Goal: Task Accomplishment & Management: Manage account settings

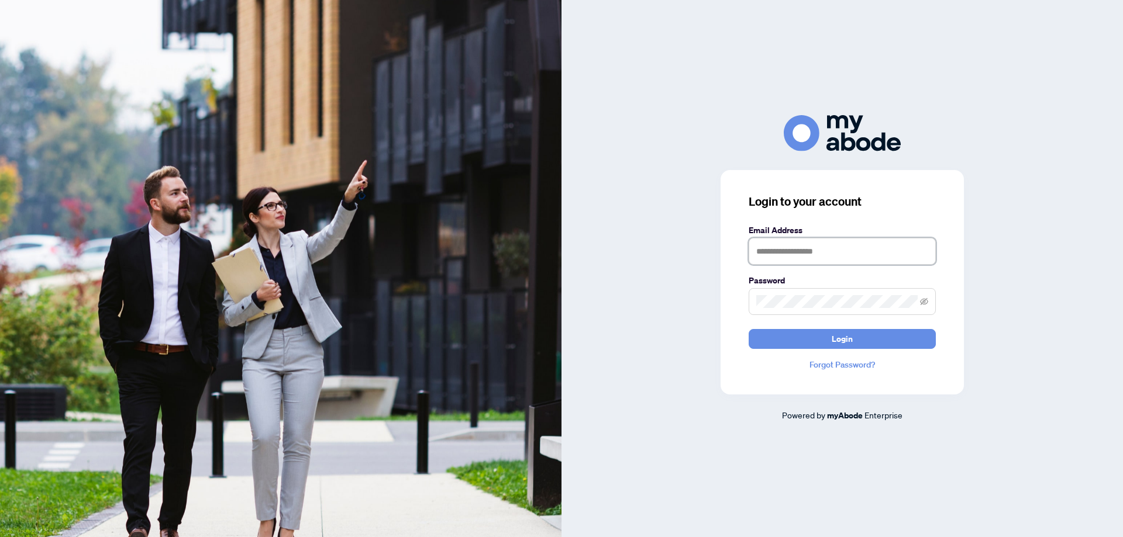
click at [811, 254] on input "text" at bounding box center [842, 251] width 187 height 27
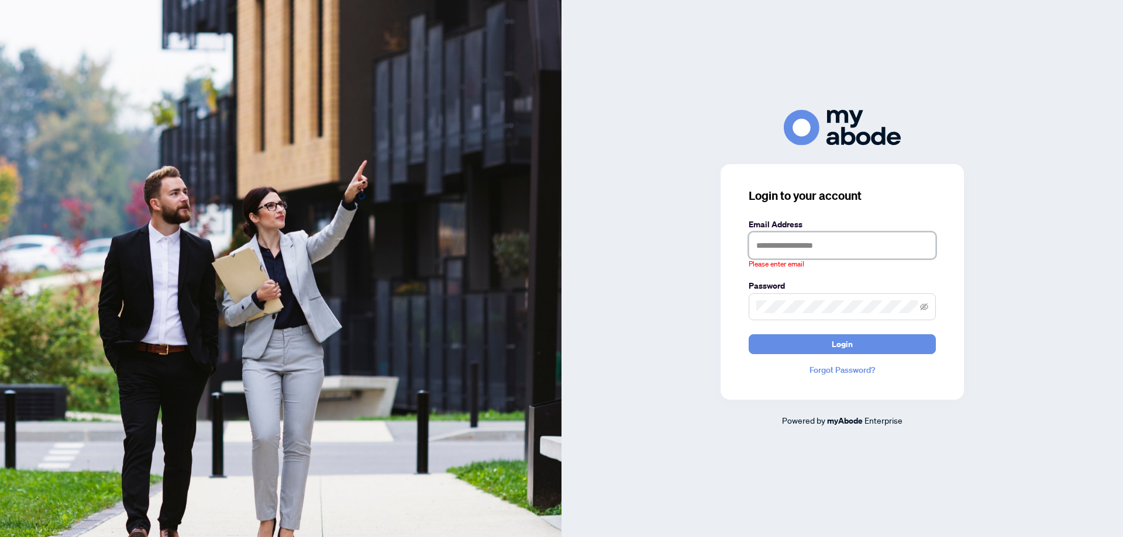
click at [864, 238] on input "text" at bounding box center [842, 245] width 187 height 27
type input "**********"
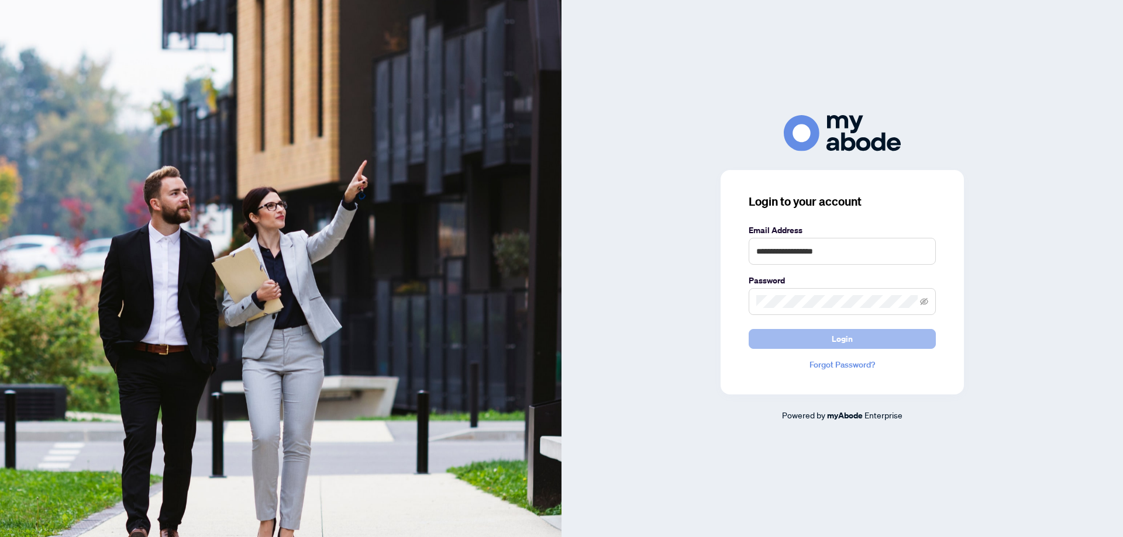
click at [865, 335] on button "Login" at bounding box center [842, 339] width 187 height 20
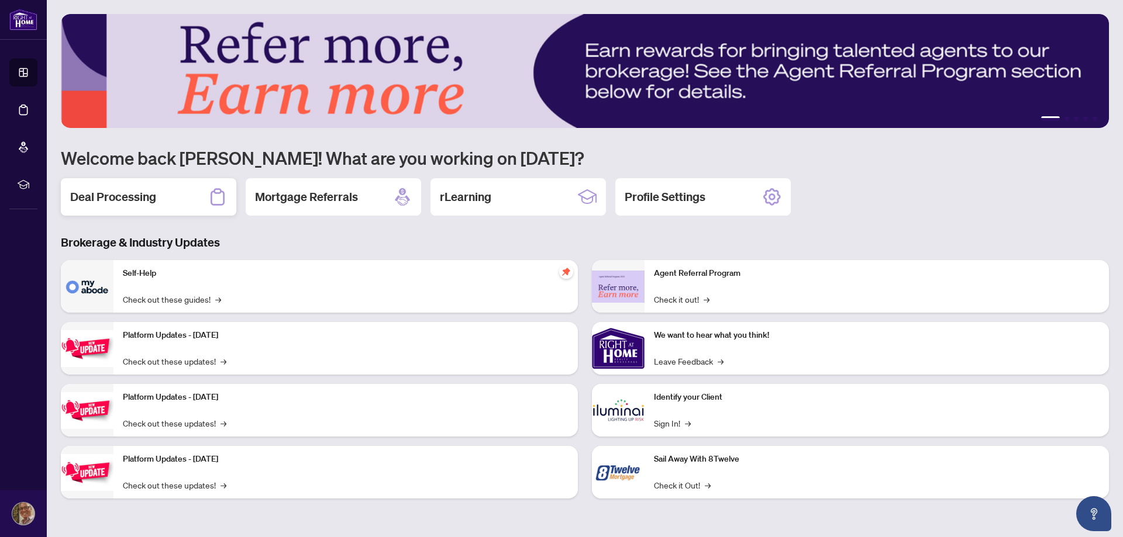
click at [130, 192] on h2 "Deal Processing" at bounding box center [113, 197] width 86 height 16
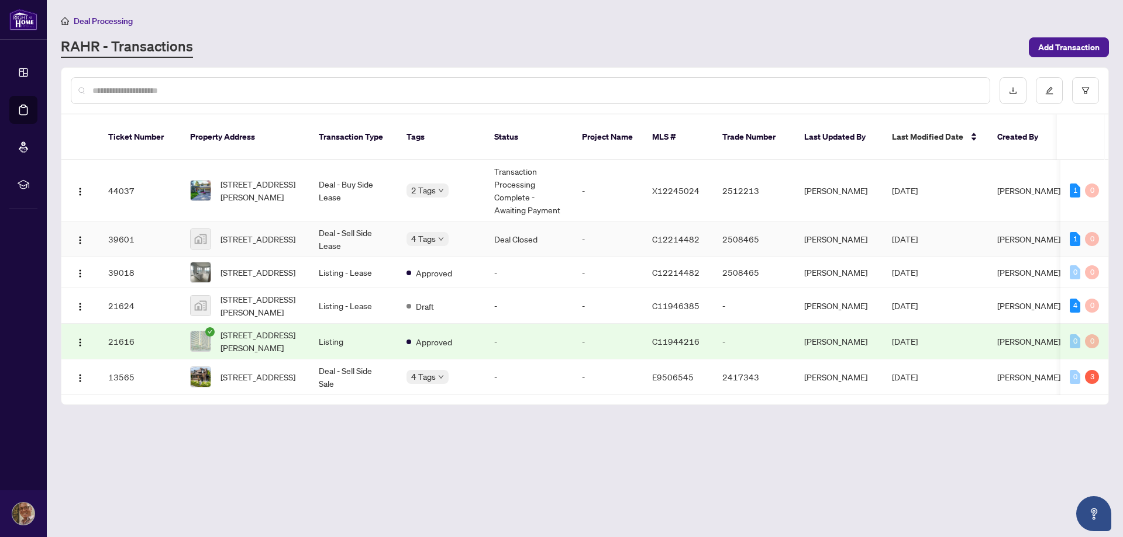
click at [1015, 234] on span "[PERSON_NAME]" at bounding box center [1028, 239] width 63 height 11
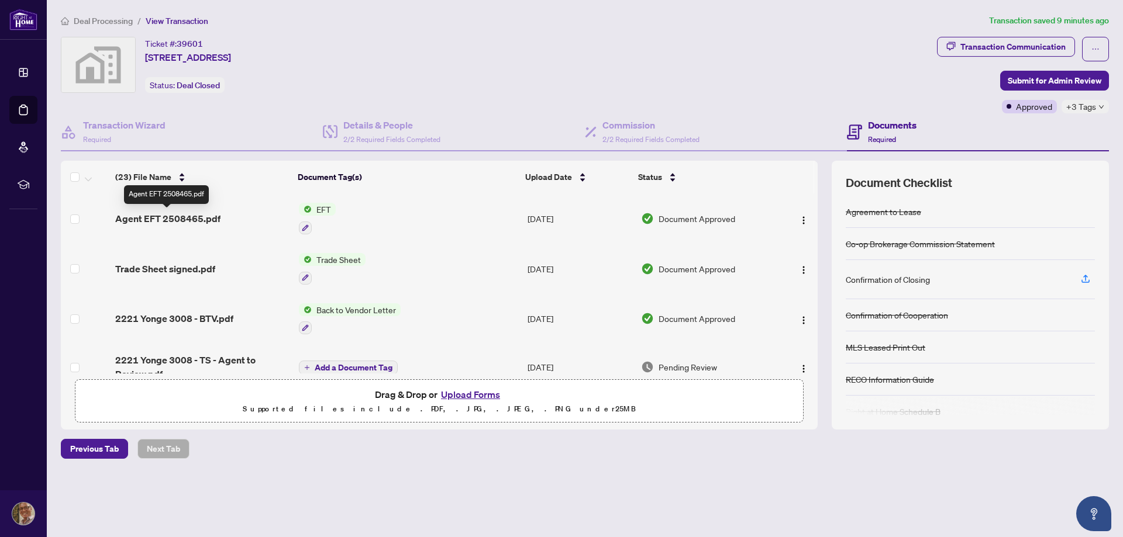
click at [173, 221] on span "Agent EFT 2508465.pdf" at bounding box center [167, 219] width 105 height 14
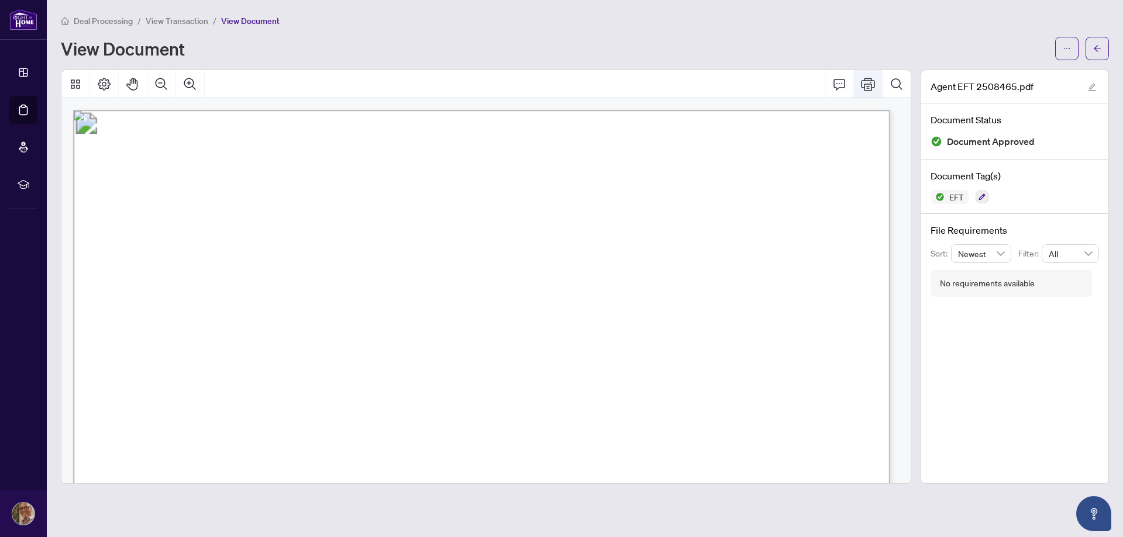
click at [868, 83] on icon "Print" at bounding box center [868, 84] width 14 height 13
click at [870, 81] on icon "Print" at bounding box center [868, 84] width 14 height 14
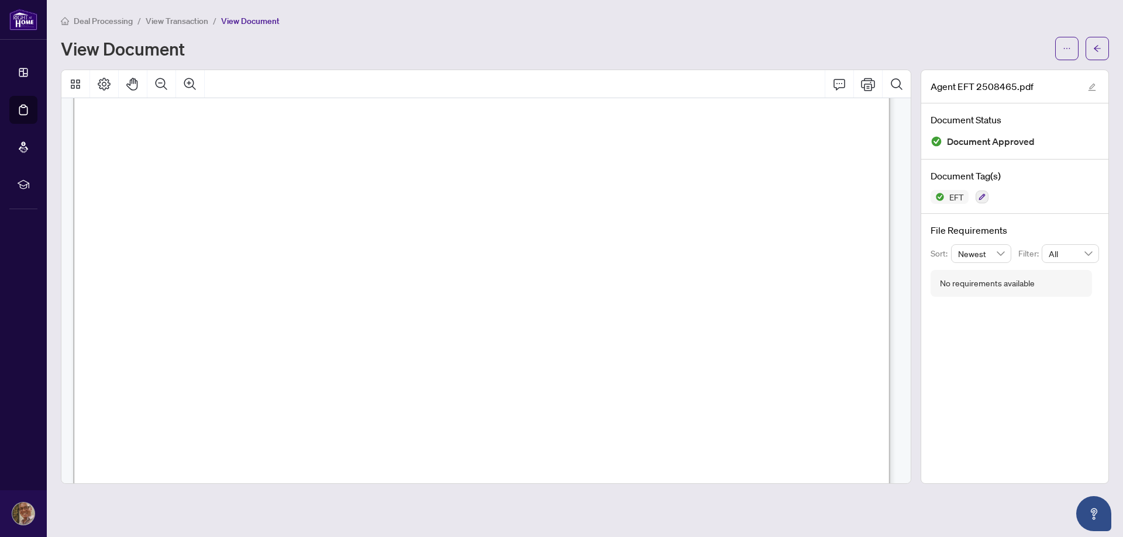
scroll to position [344, 0]
click at [166, 22] on span "View Transaction" at bounding box center [177, 21] width 63 height 11
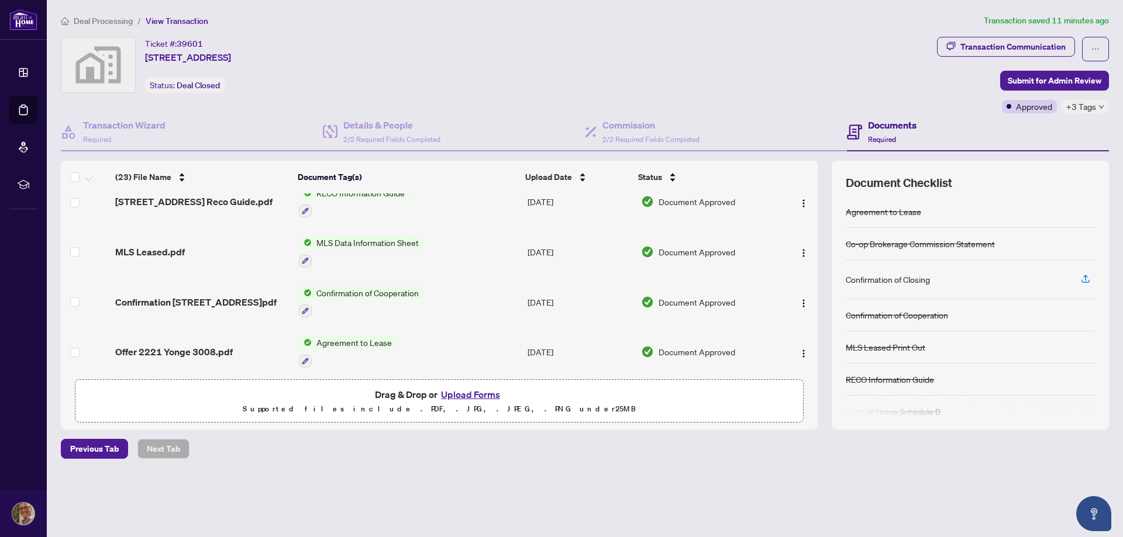
scroll to position [409, 0]
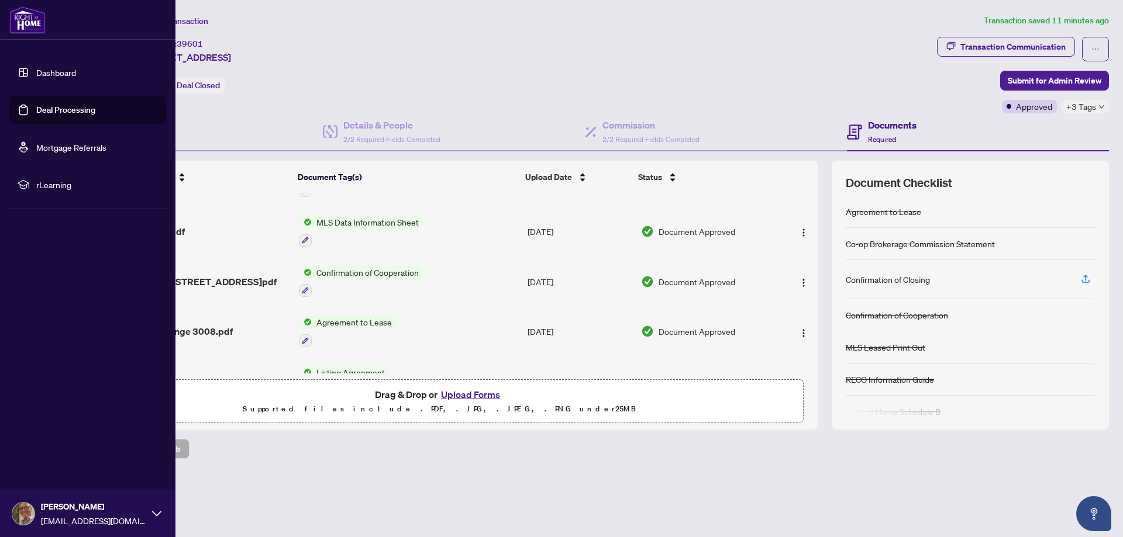
click at [54, 105] on link "Deal Processing" at bounding box center [65, 110] width 59 height 11
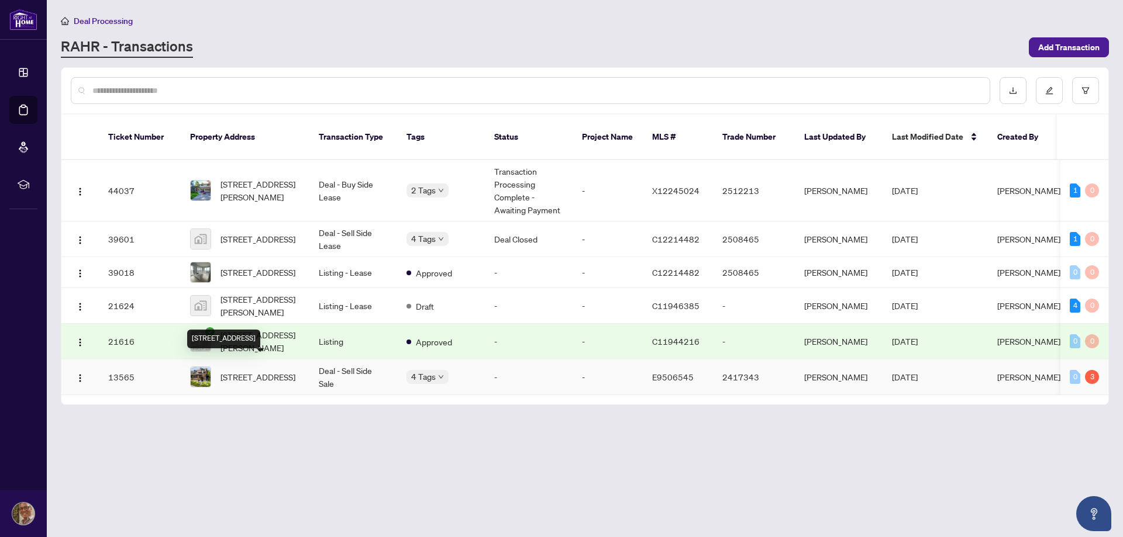
click at [256, 371] on span "[STREET_ADDRESS]" at bounding box center [257, 377] width 75 height 13
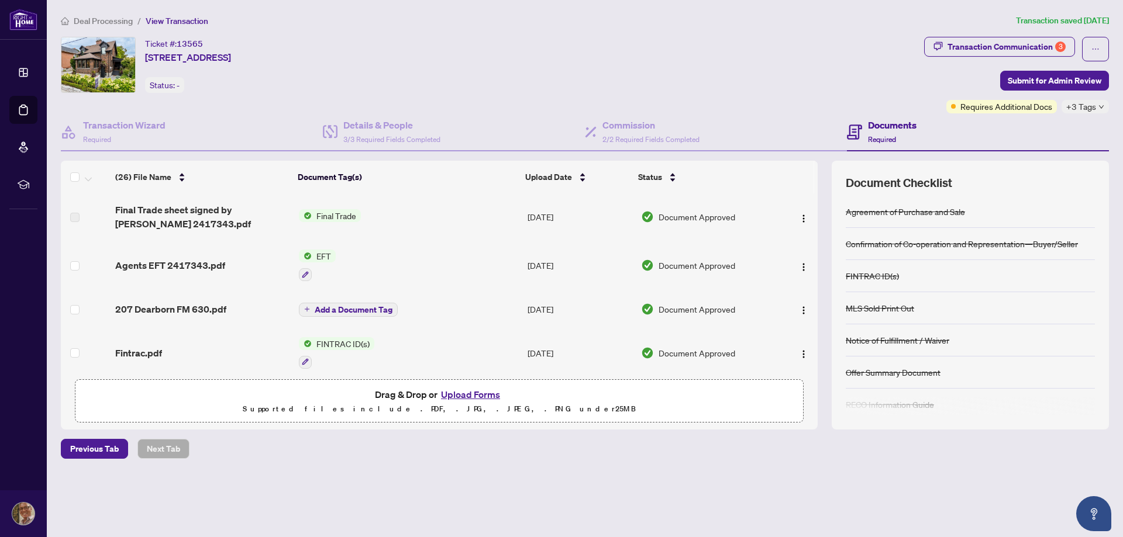
click at [322, 254] on span "EFT" at bounding box center [324, 256] width 24 height 13
click at [207, 260] on span "Agents EFT 2417343.pdf" at bounding box center [170, 265] width 110 height 14
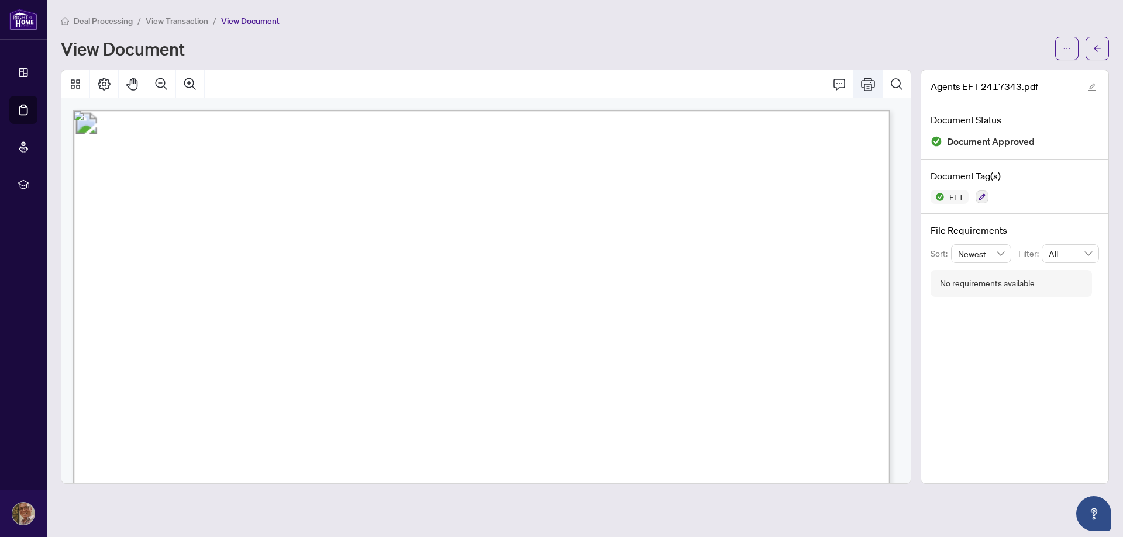
click at [866, 87] on icon "Print" at bounding box center [868, 84] width 14 height 14
click at [108, 20] on span "Deal Processing" at bounding box center [103, 21] width 59 height 11
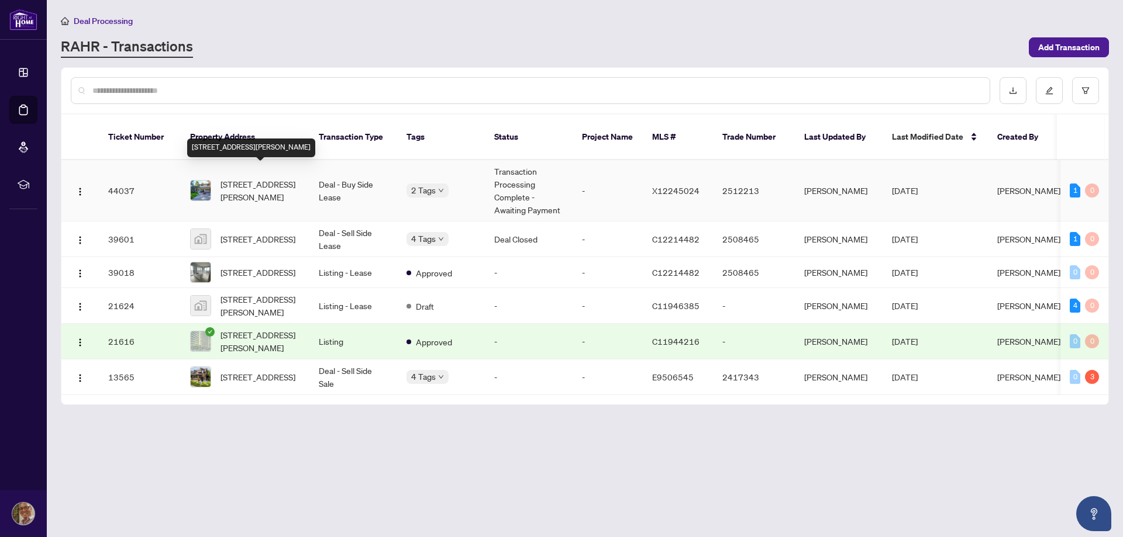
click at [245, 181] on span "[STREET_ADDRESS][PERSON_NAME]" at bounding box center [260, 191] width 80 height 26
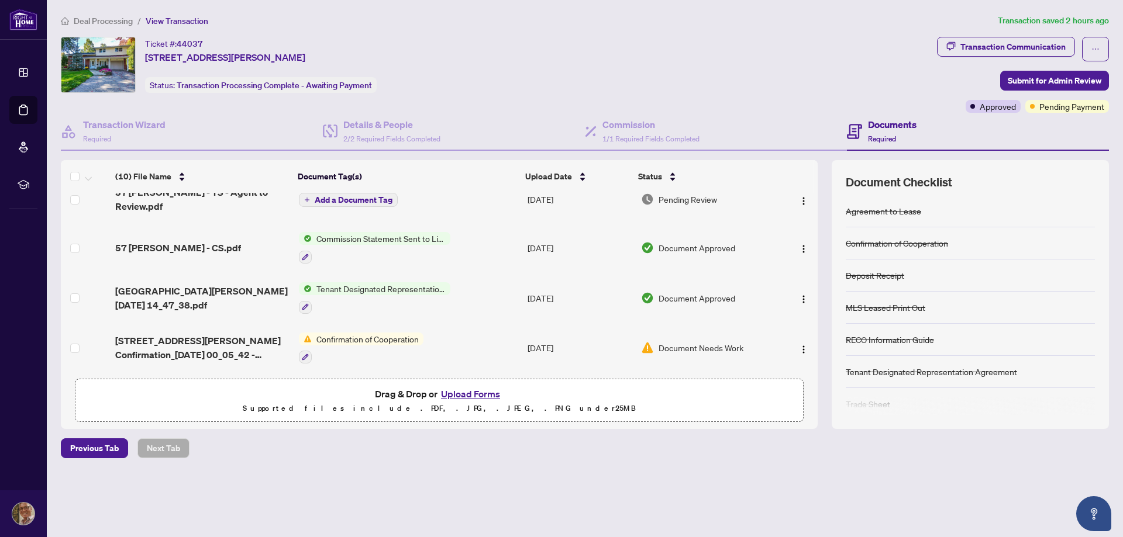
scroll to position [135, 0]
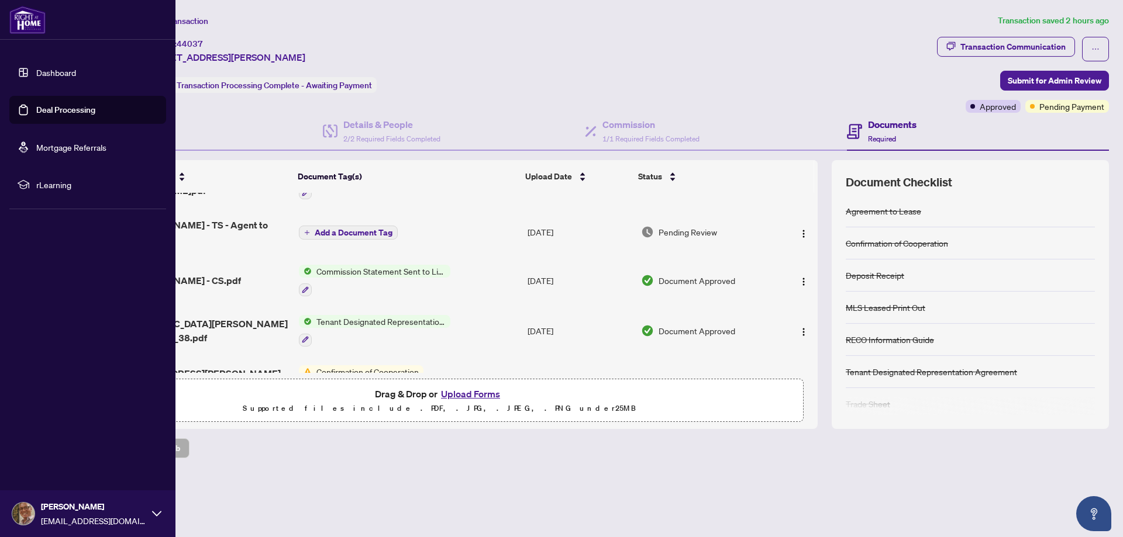
click at [150, 509] on div "[PERSON_NAME] [EMAIL_ADDRESS][DOMAIN_NAME]" at bounding box center [87, 514] width 175 height 47
click at [55, 446] on span "Logout" at bounding box center [47, 444] width 26 height 19
